Goal: Navigation & Orientation: Find specific page/section

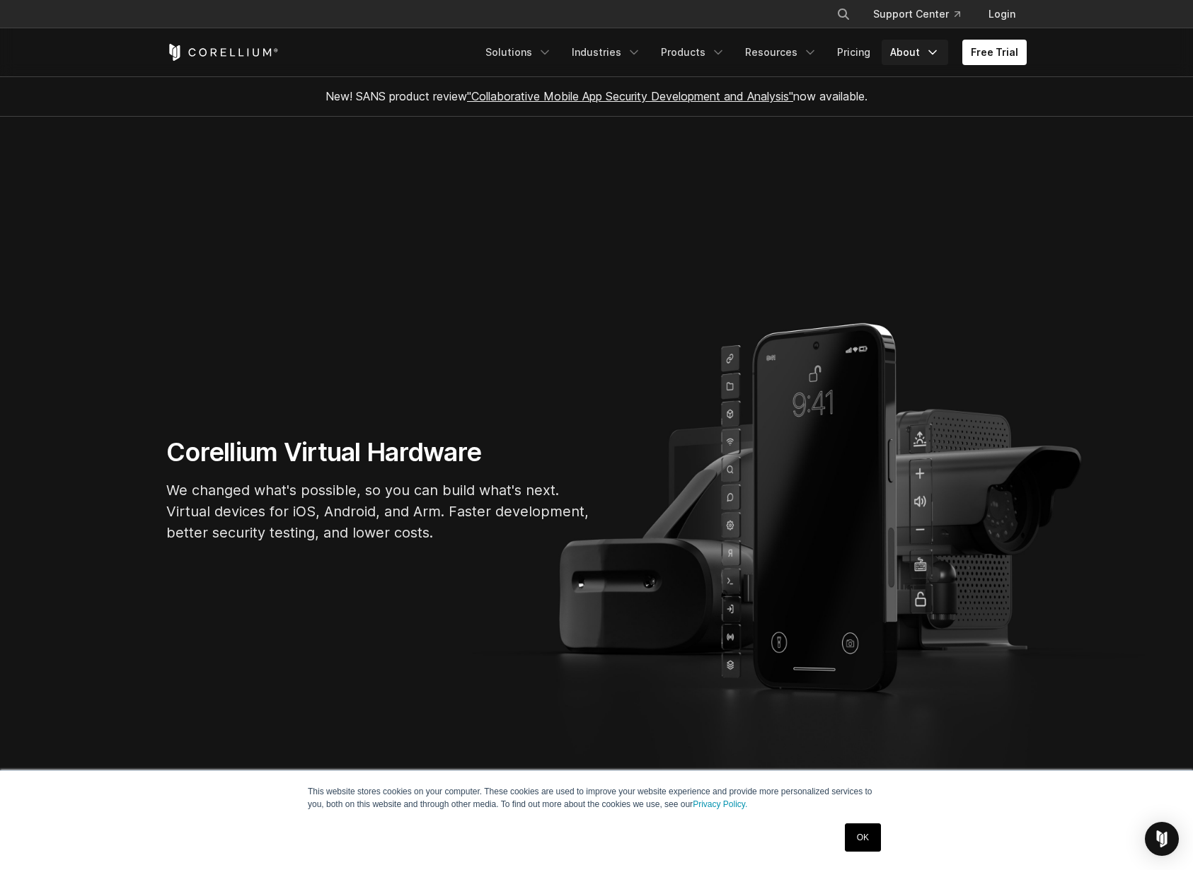
click at [913, 57] on link "About" at bounding box center [914, 52] width 66 height 25
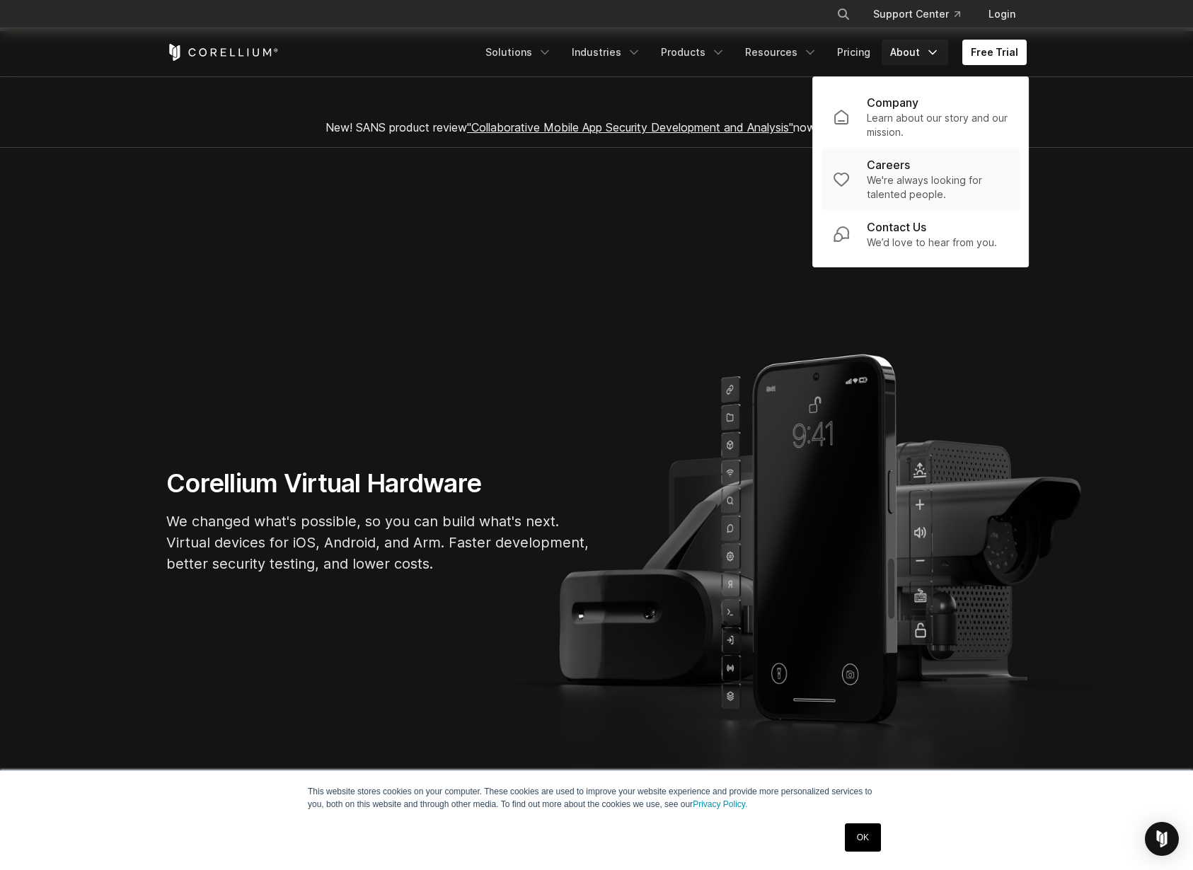
click at [891, 165] on p "Careers" at bounding box center [888, 164] width 43 height 17
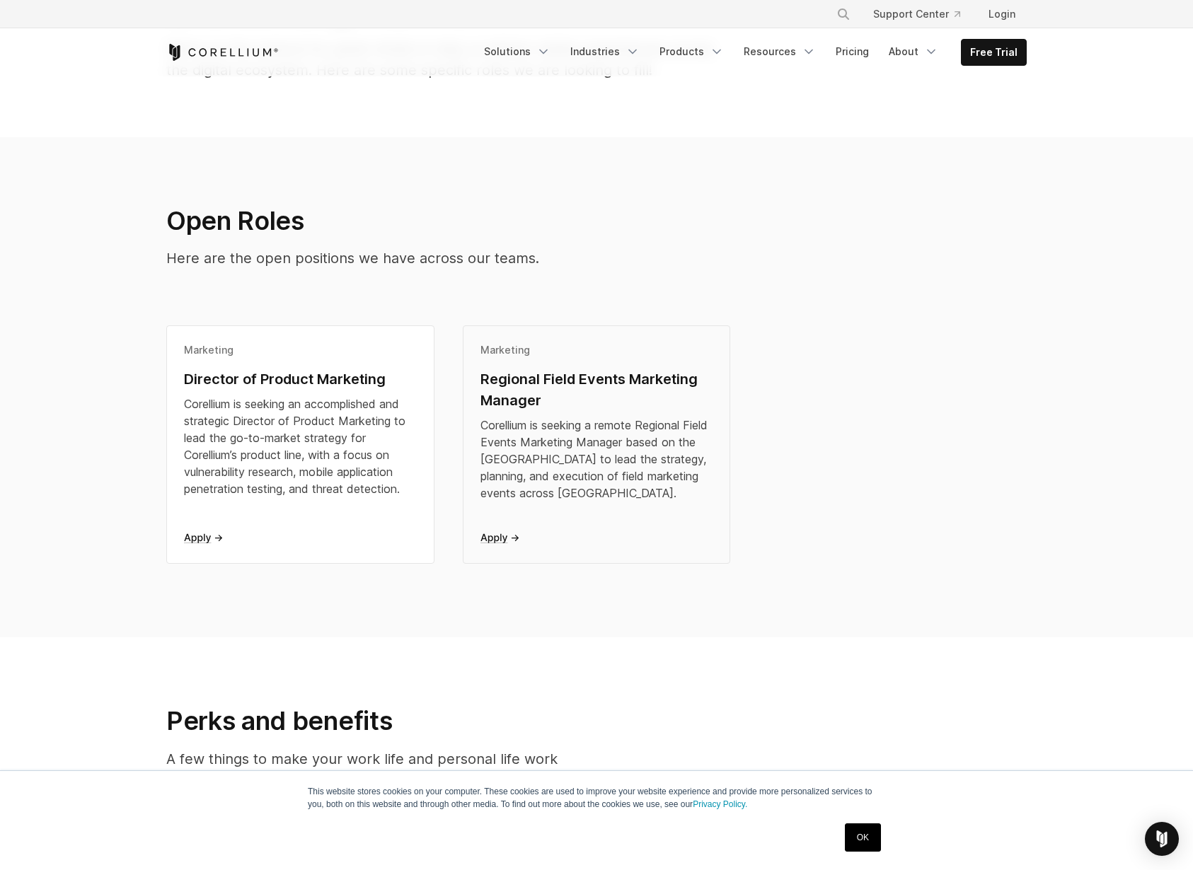
scroll to position [212, 0]
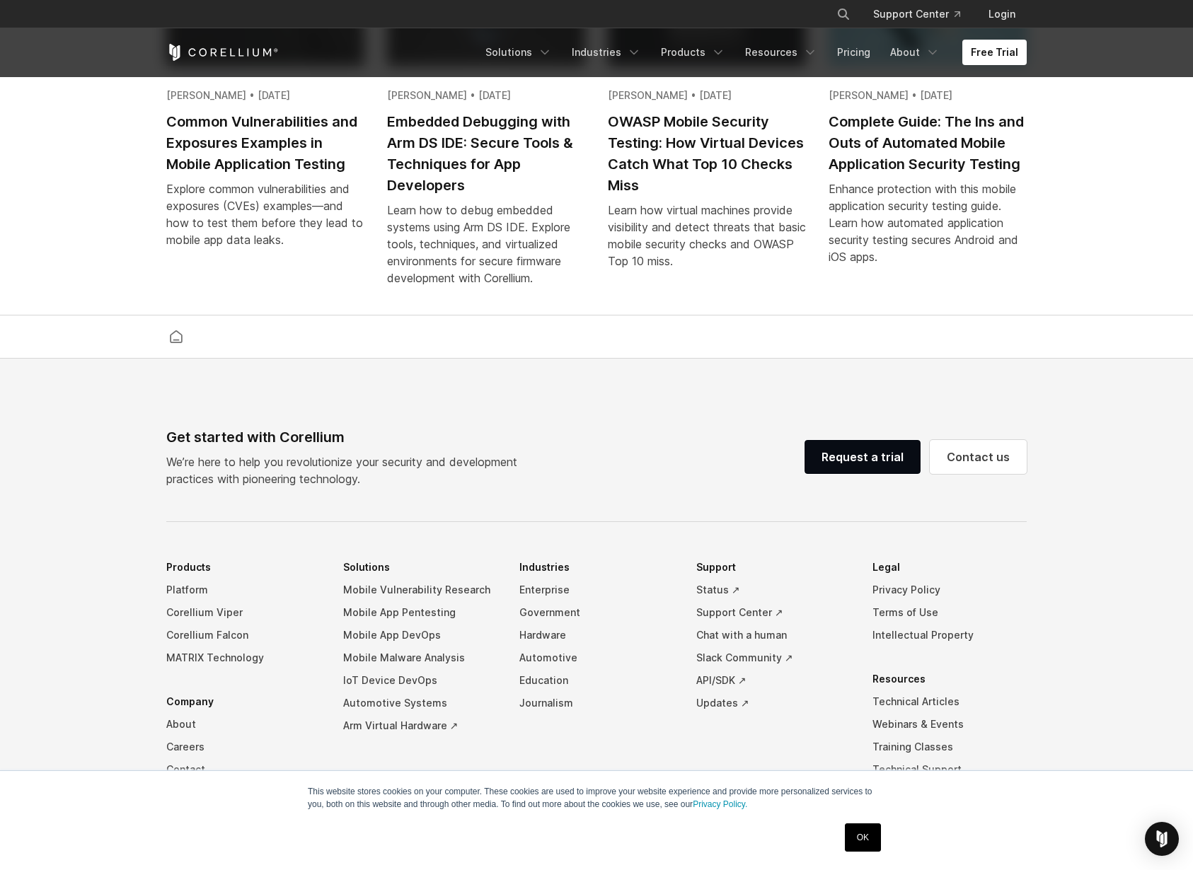
scroll to position [3294, 0]
